Goal: Find specific page/section: Find specific page/section

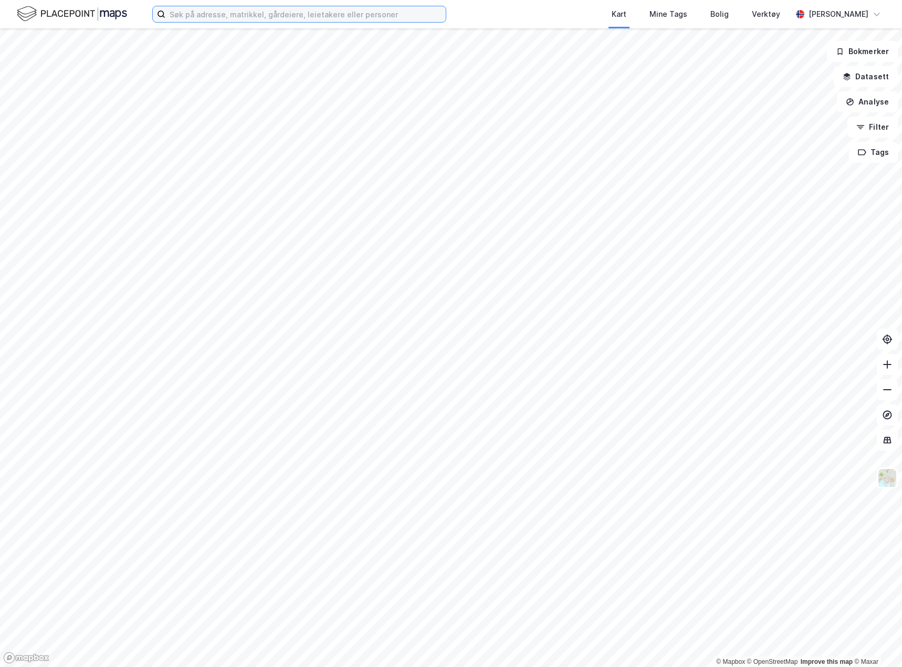
click at [233, 18] on input at bounding box center [305, 14] width 281 height 16
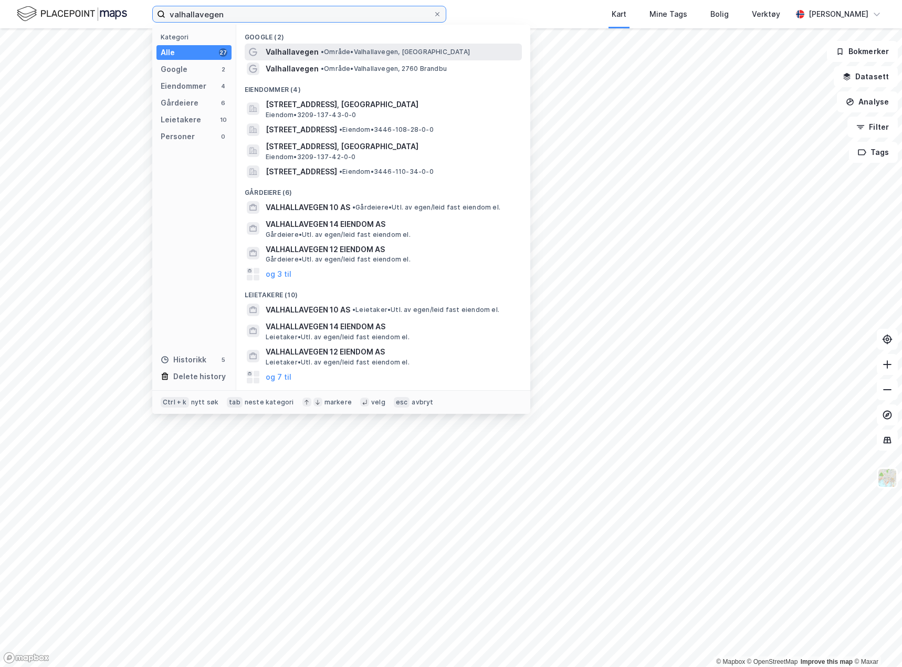
type input "valhallavegen"
click at [297, 50] on span "Valhallavegen" at bounding box center [292, 52] width 53 height 13
